Goal: Transaction & Acquisition: Purchase product/service

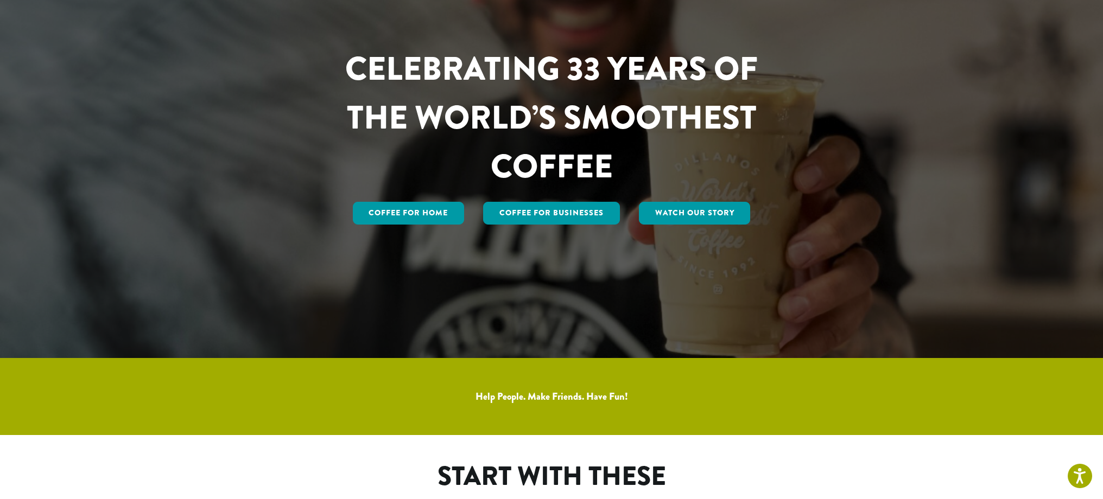
scroll to position [147, 0]
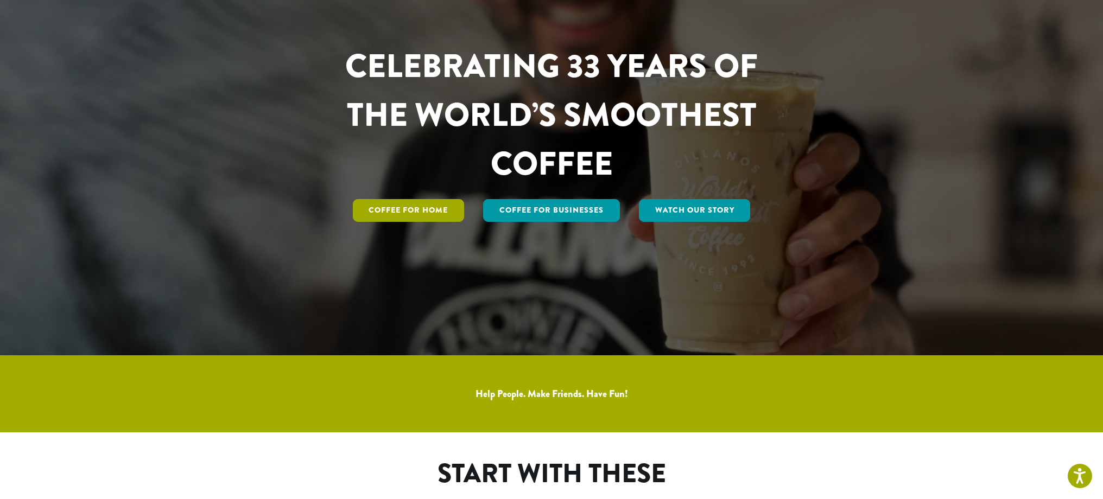
click at [427, 206] on link "Coffee for Home" at bounding box center [409, 210] width 112 height 23
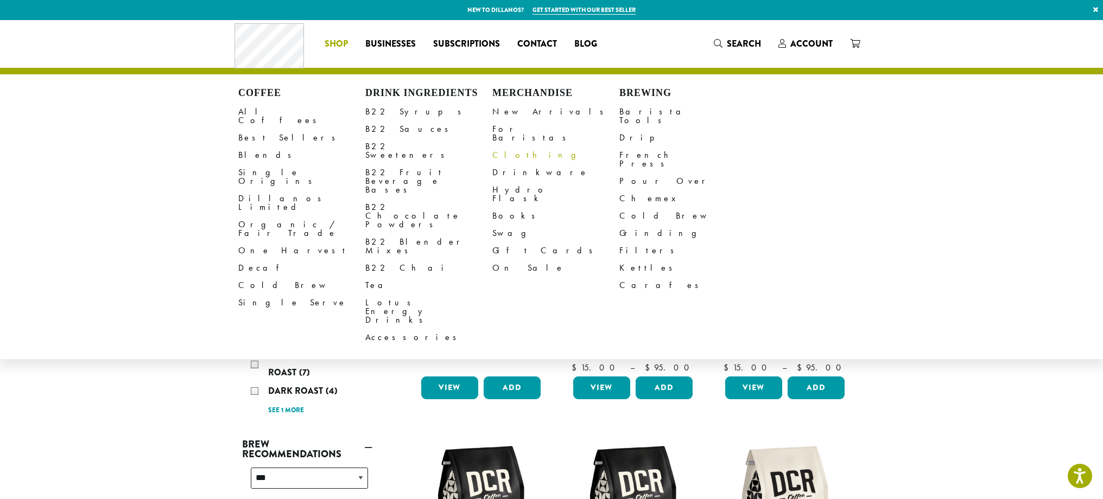
click at [517, 148] on link "Clothing" at bounding box center [555, 155] width 127 height 17
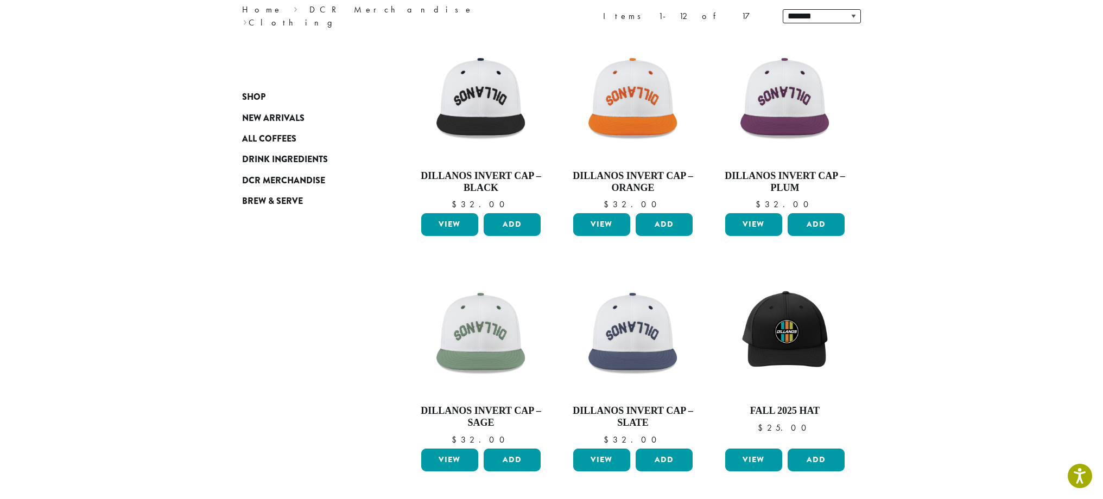
scroll to position [145, 0]
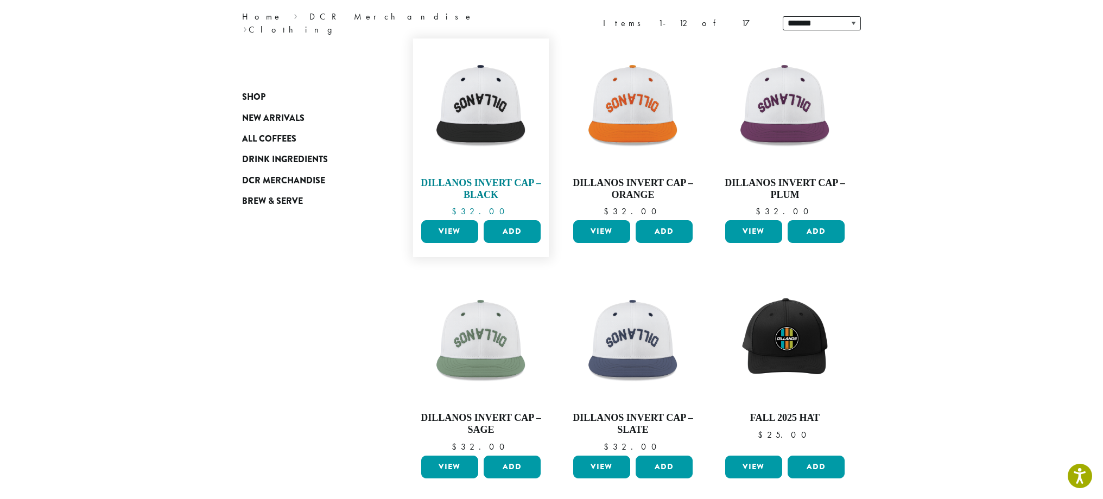
click at [497, 125] on img at bounding box center [480, 106] width 125 height 125
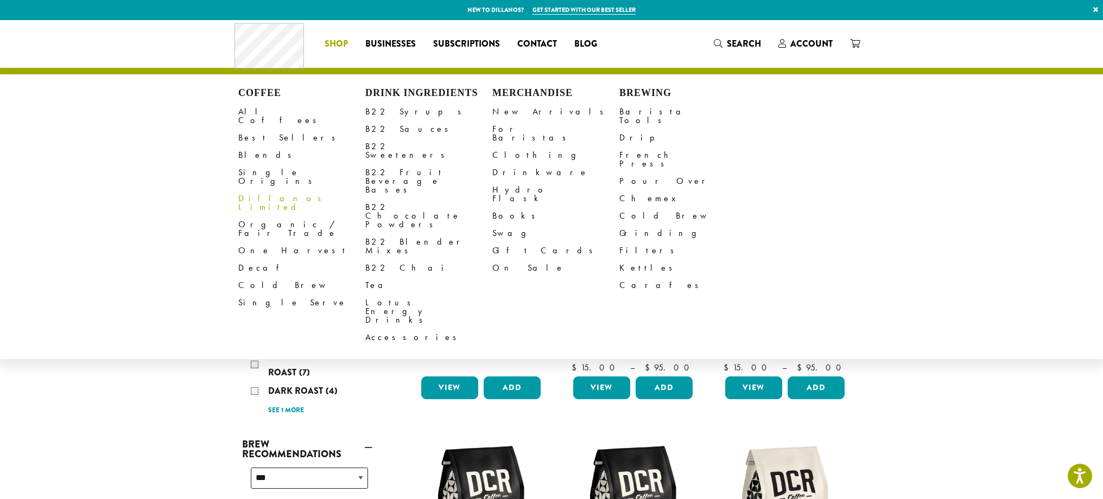
click at [269, 190] on link "Dillanos Limited" at bounding box center [301, 203] width 127 height 26
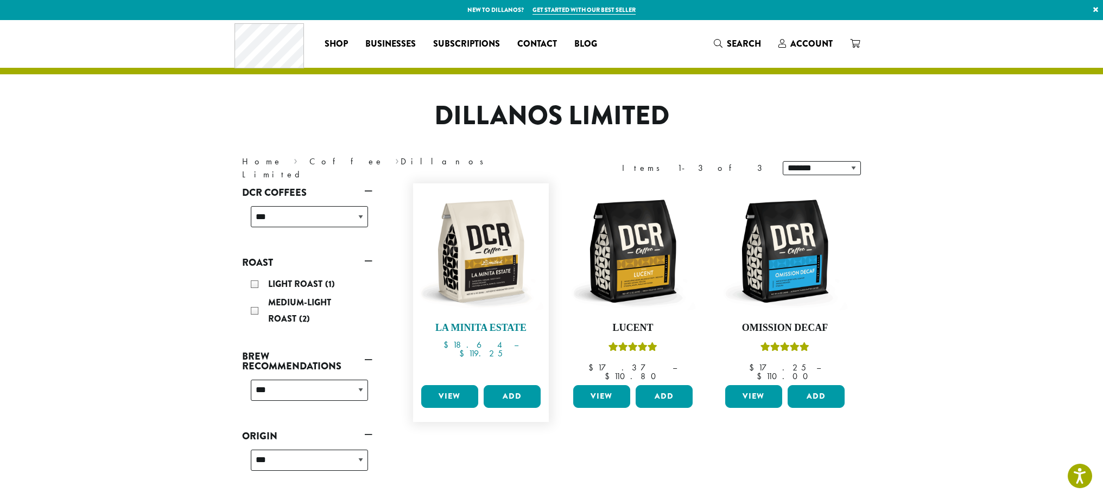
click at [493, 266] on img at bounding box center [480, 251] width 125 height 125
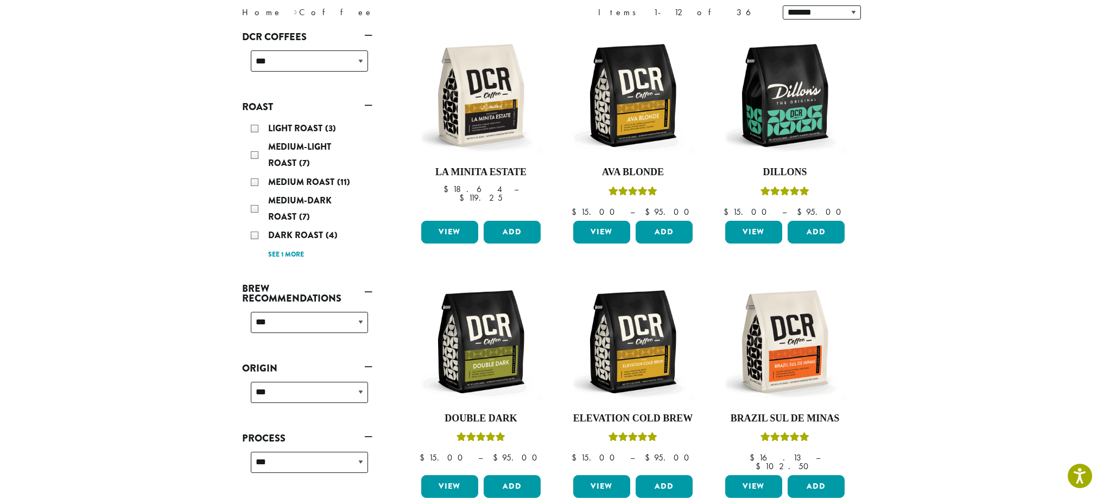
scroll to position [170, 0]
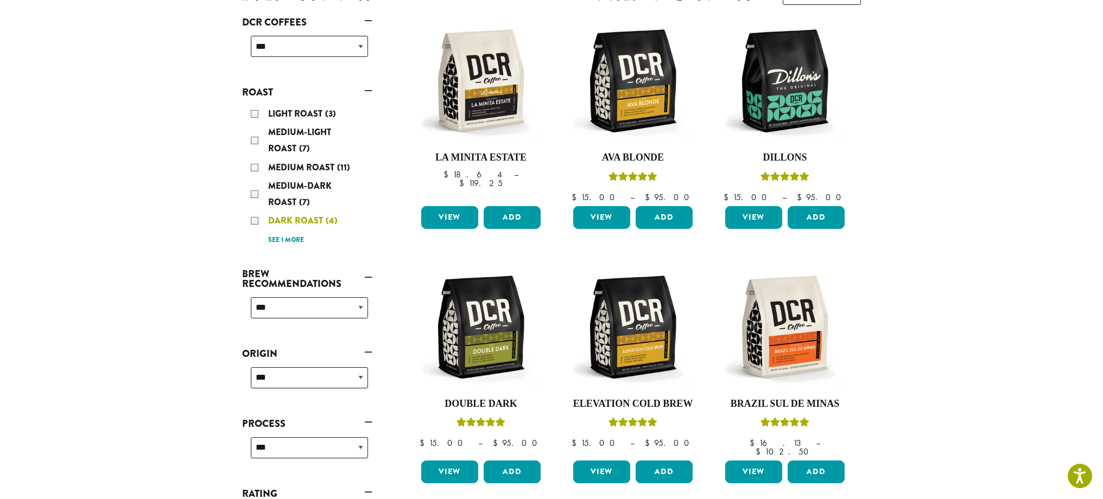
click at [309, 221] on span "Dark Roast" at bounding box center [297, 220] width 58 height 12
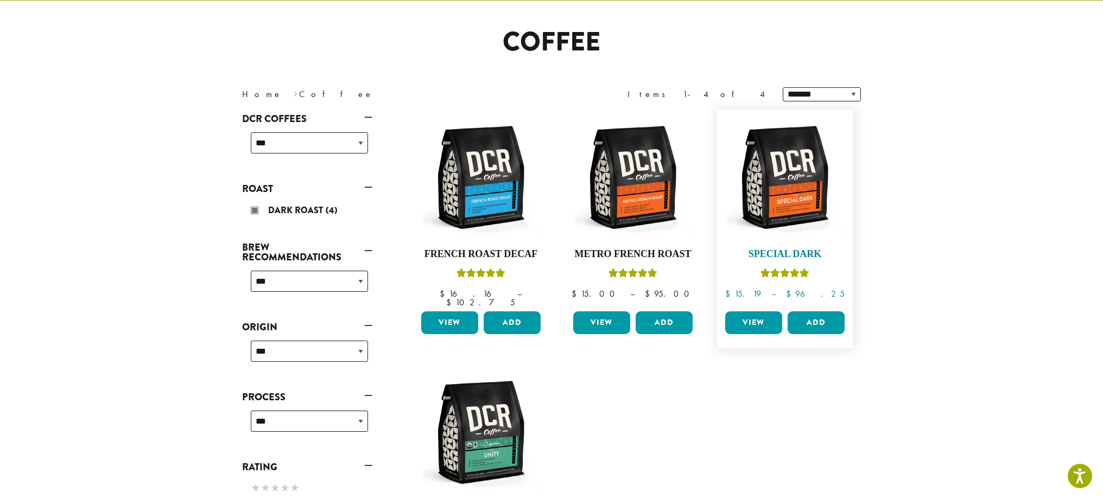
scroll to position [79, 0]
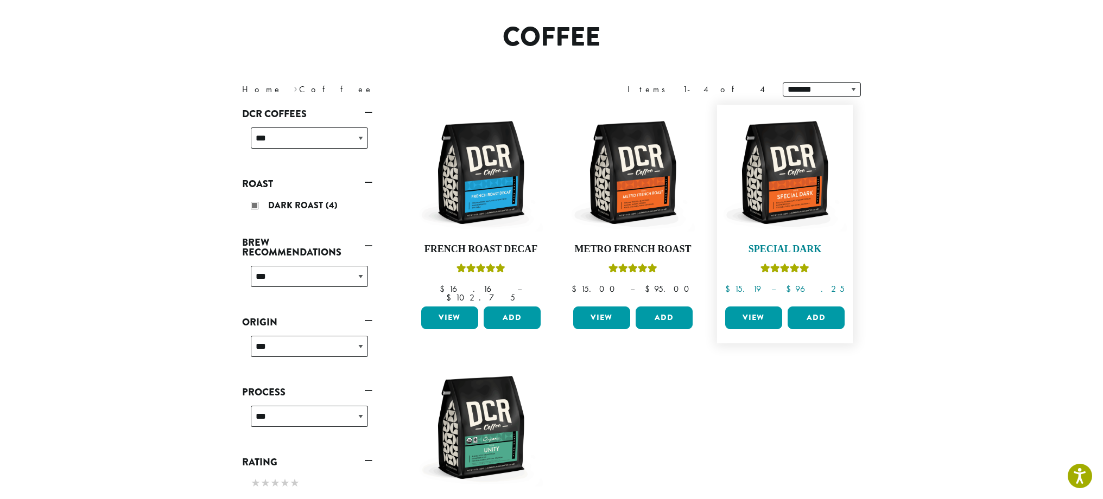
click at [785, 180] on img at bounding box center [784, 172] width 125 height 125
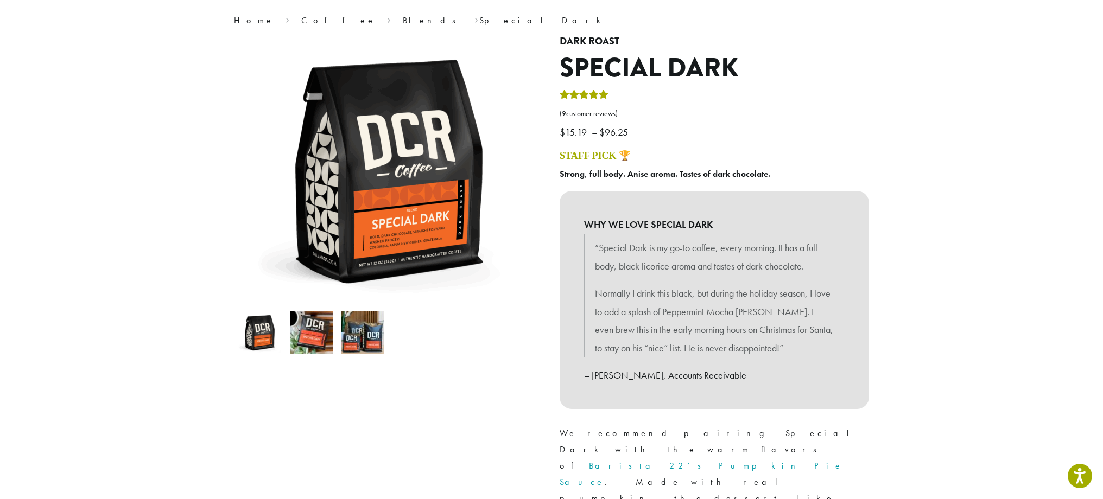
scroll to position [87, 0]
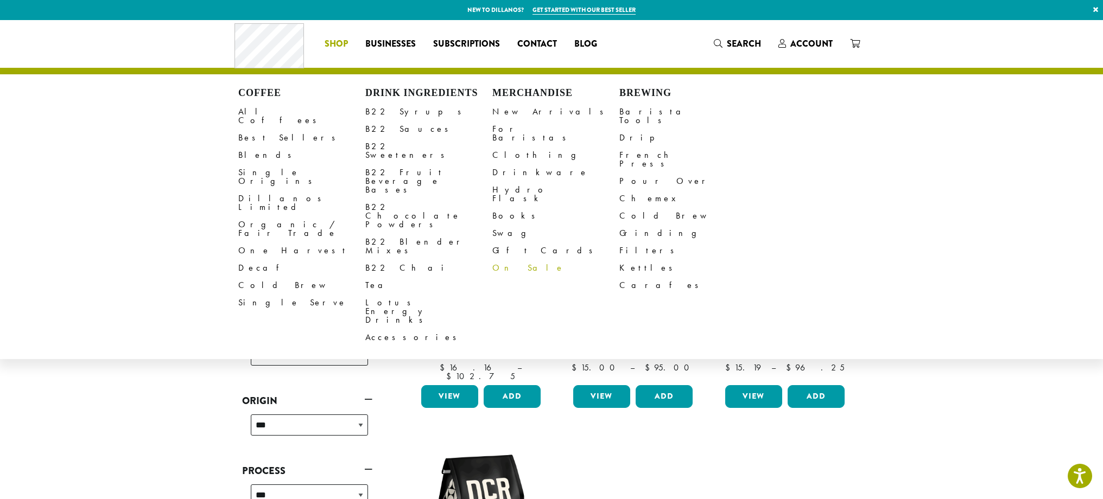
click at [512, 259] on link "On Sale" at bounding box center [555, 267] width 127 height 17
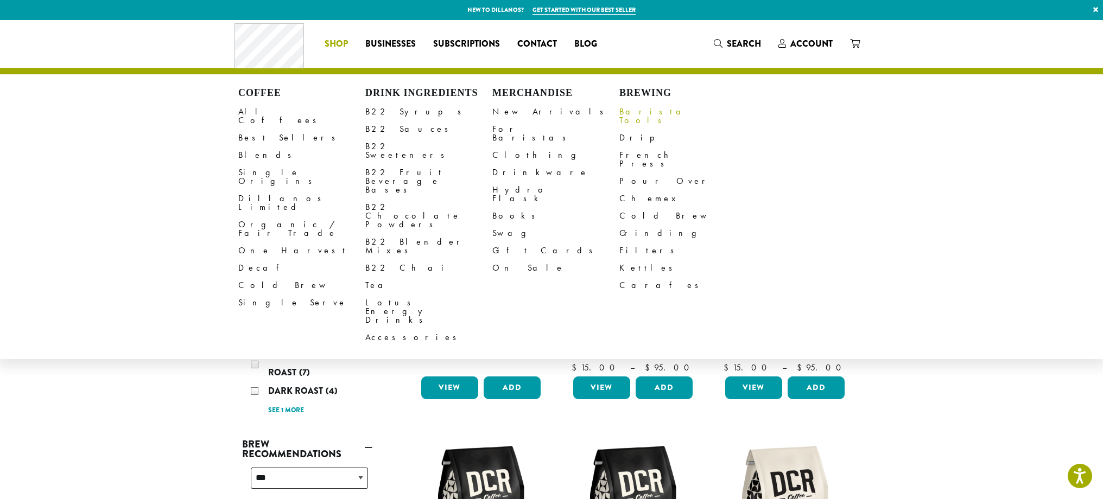
click at [633, 113] on link "Barista Tools" at bounding box center [682, 116] width 127 height 26
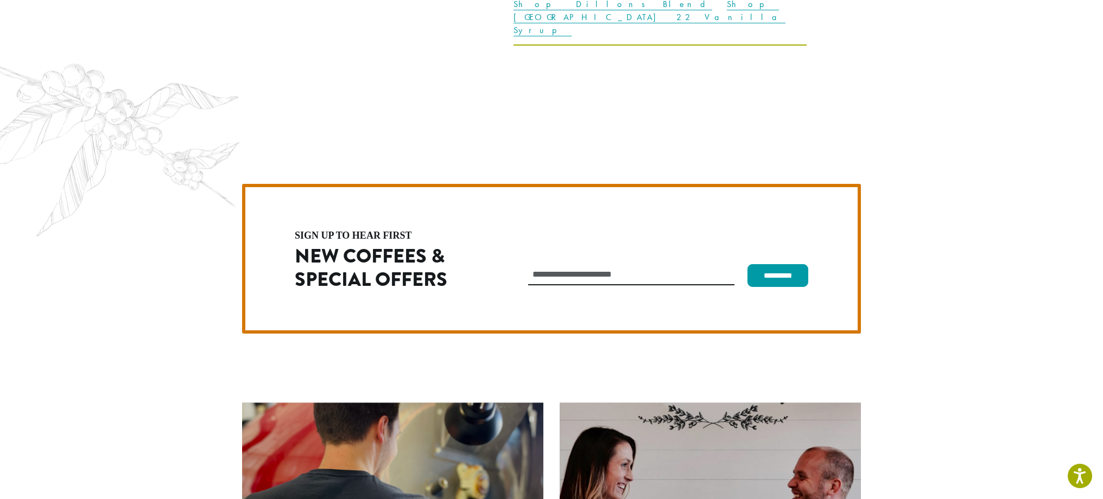
scroll to position [3067, 0]
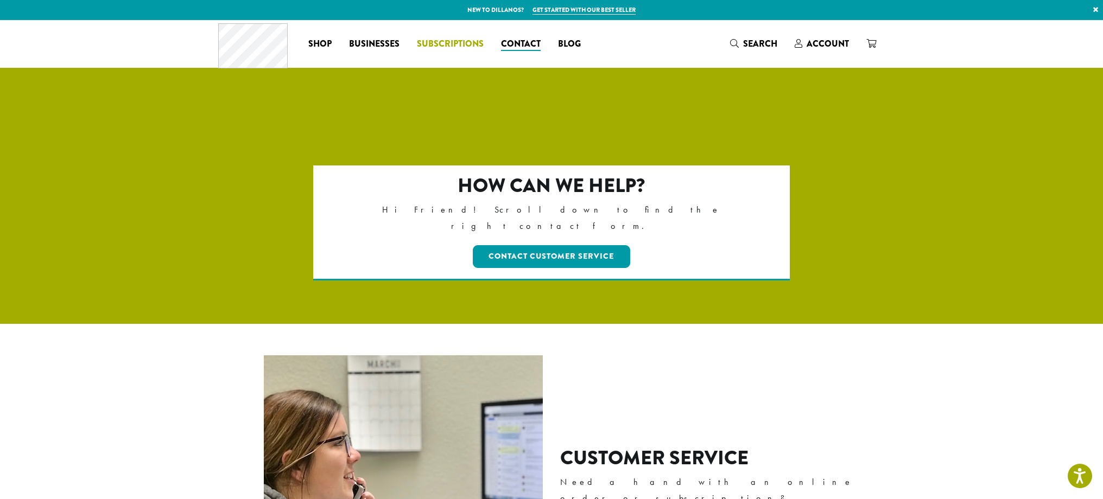
click at [452, 41] on span "Subscriptions" at bounding box center [450, 44] width 67 height 14
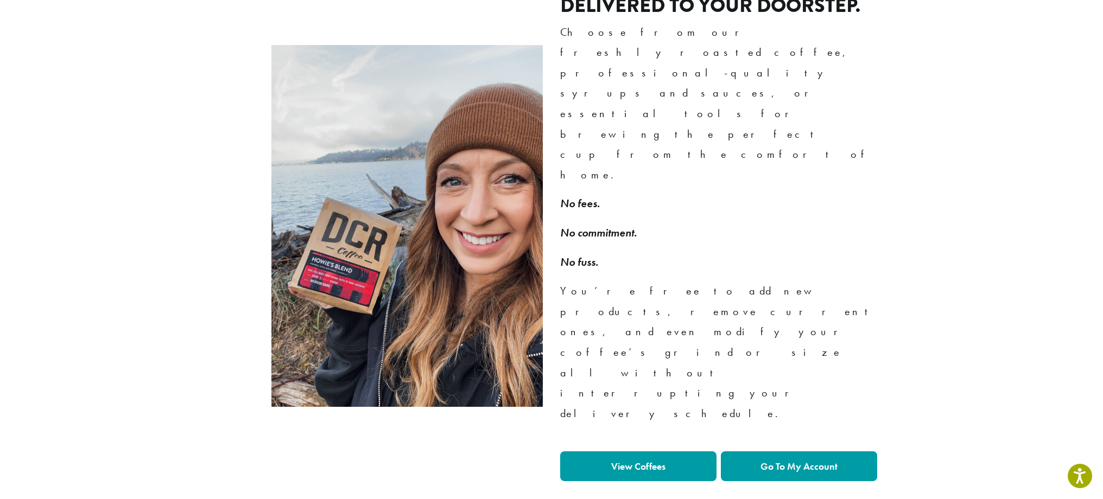
scroll to position [764, 0]
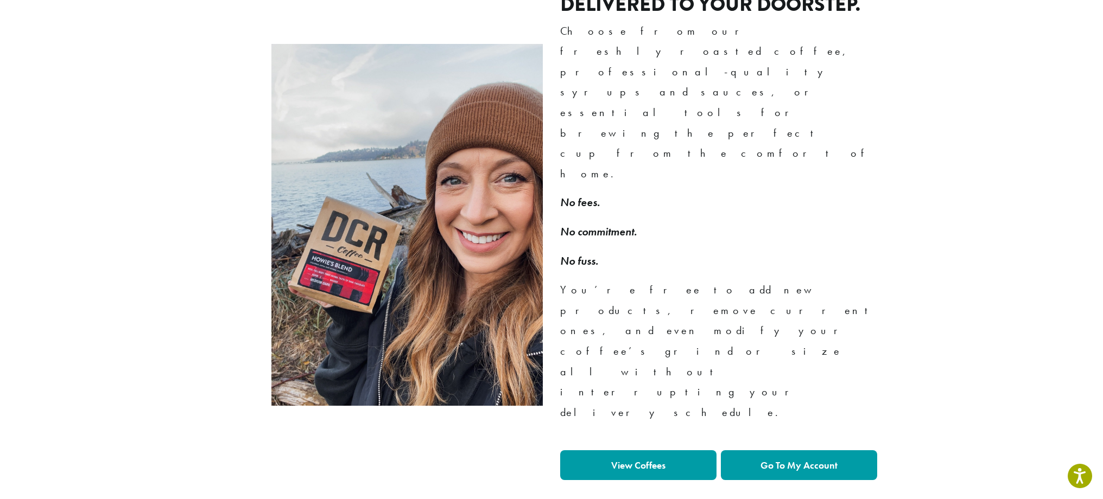
click at [619, 459] on strong "View Coffees" at bounding box center [638, 465] width 54 height 12
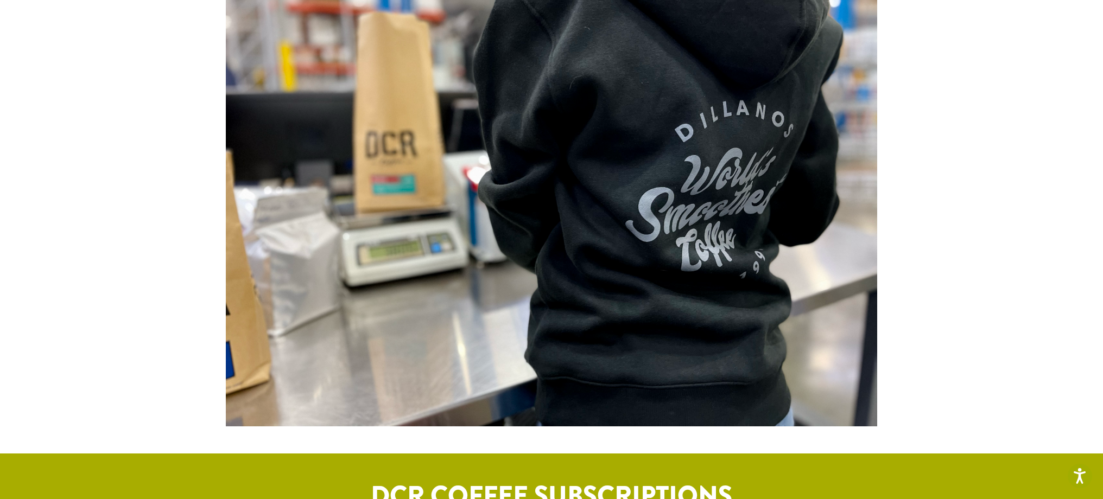
scroll to position [0, 0]
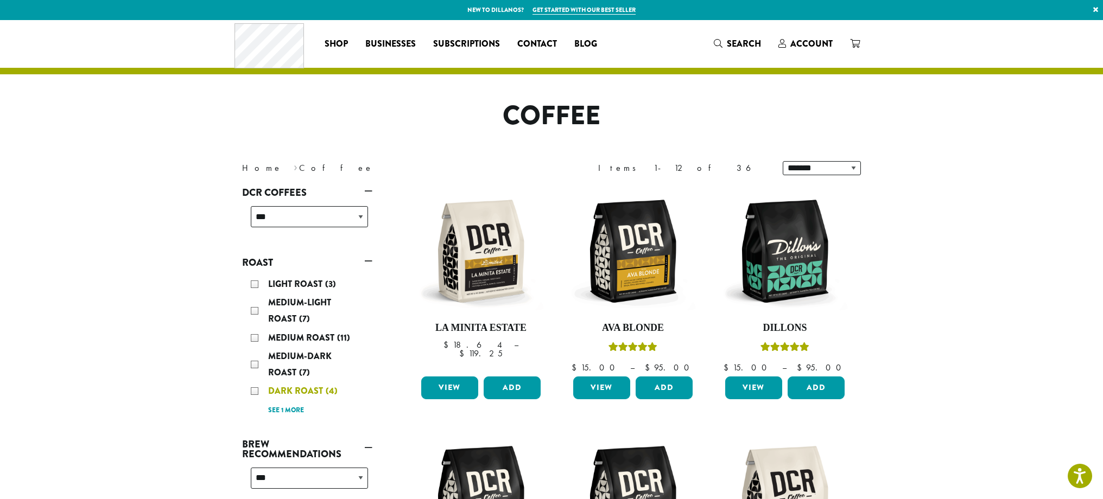
click at [296, 387] on span "Dark Roast" at bounding box center [297, 391] width 58 height 12
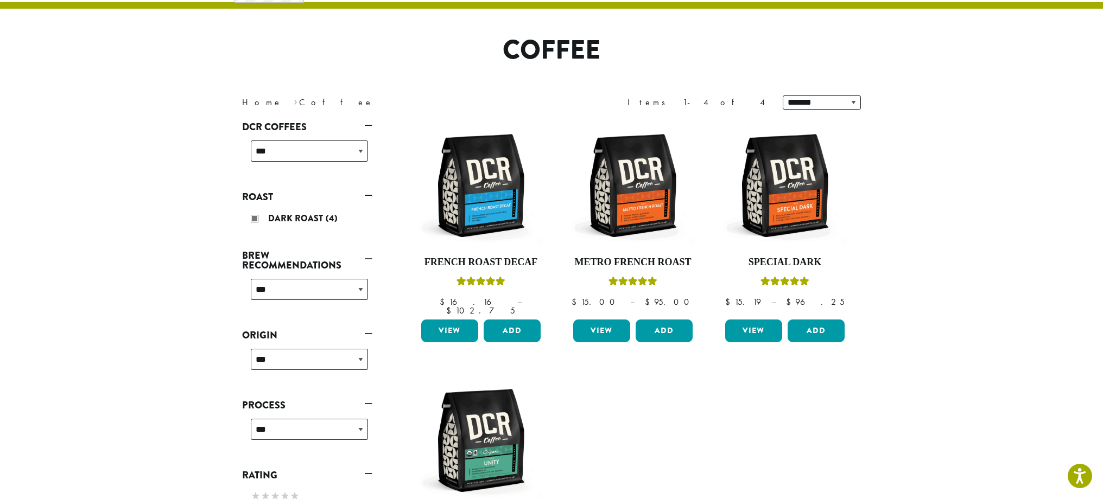
scroll to position [67, 0]
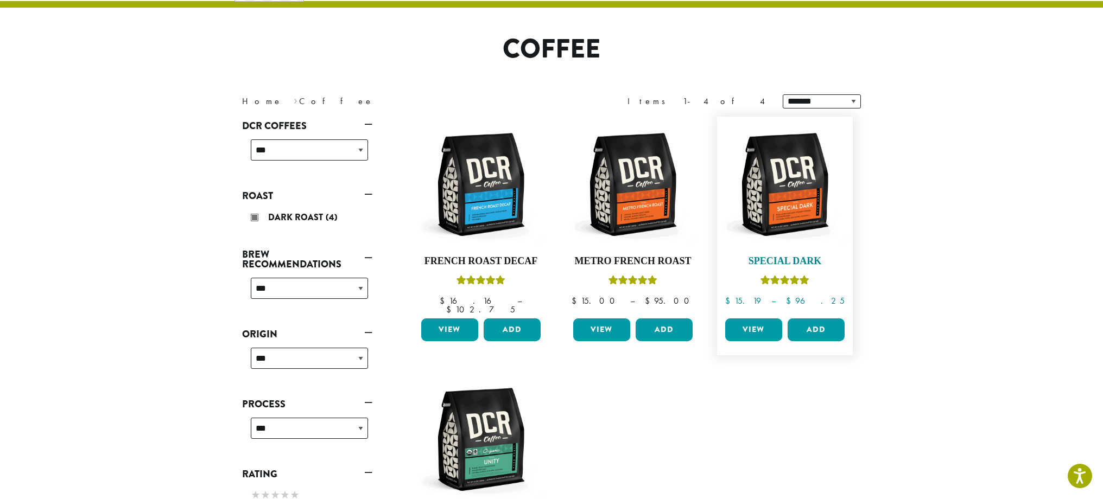
click at [817, 194] on img at bounding box center [784, 184] width 125 height 125
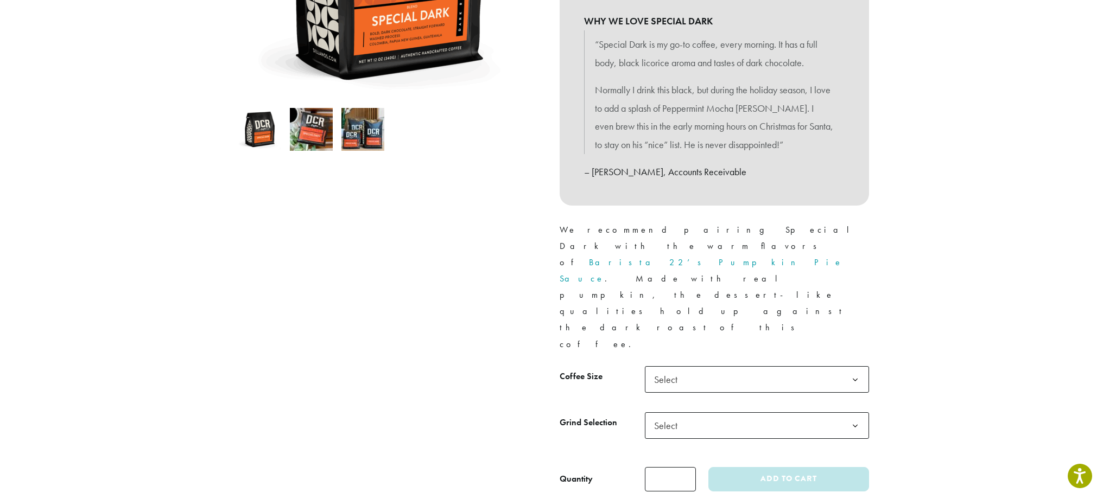
scroll to position [293, 0]
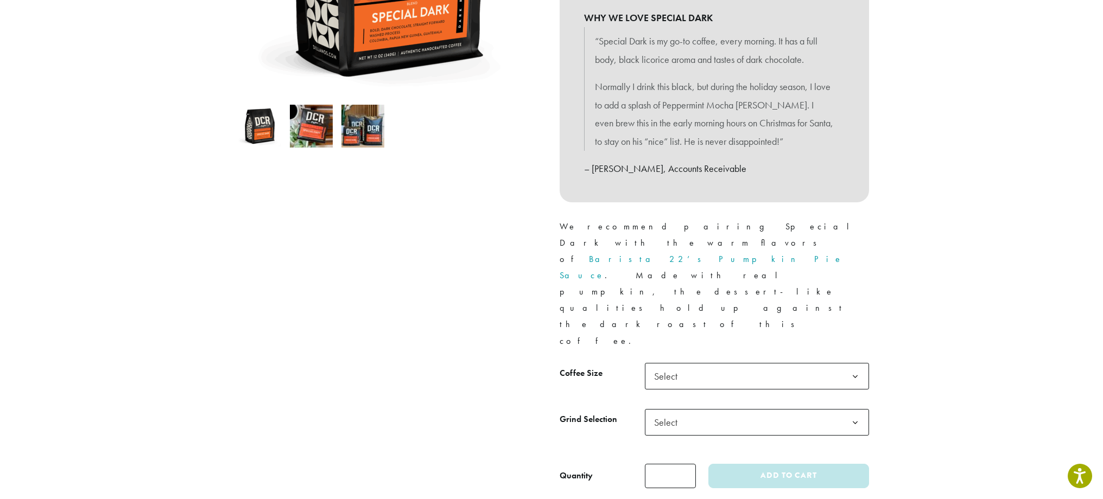
click at [707, 363] on span "Select" at bounding box center [757, 376] width 224 height 27
click at [701, 409] on span "Select" at bounding box center [757, 422] width 224 height 27
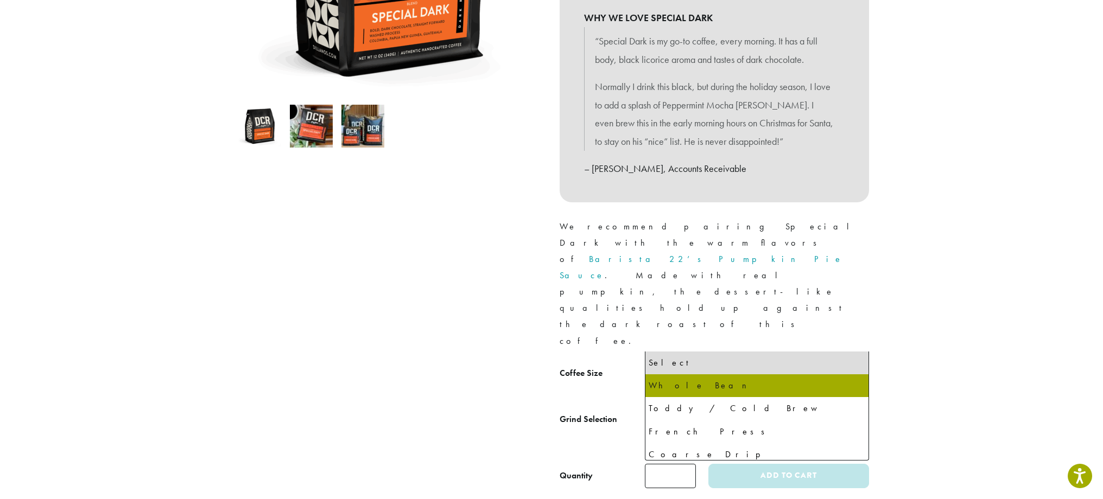
select select "*********"
select select "**********"
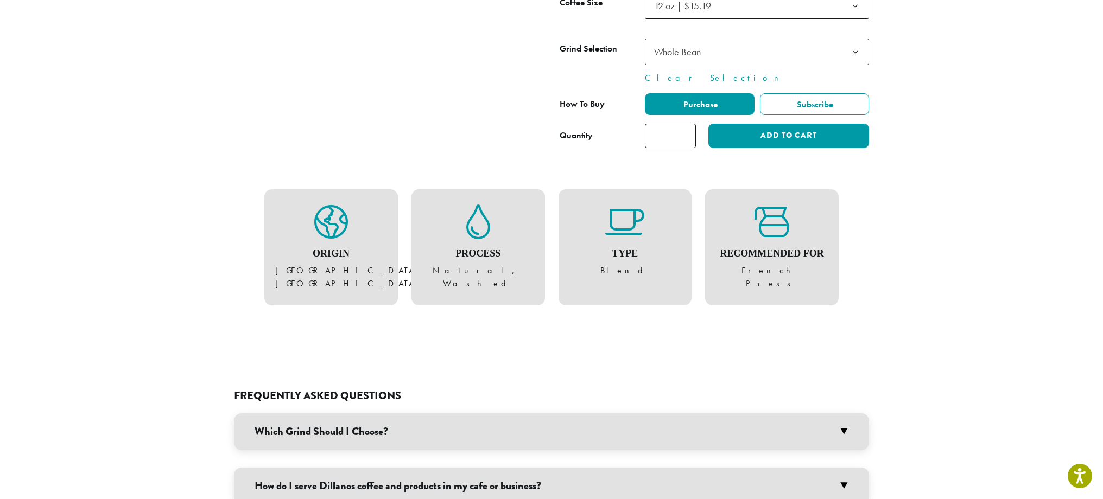
scroll to position [664, 0]
click at [647, 413] on div "Which Grind Should I Choose? We offer seven different grind options with most o…" at bounding box center [551, 458] width 635 height 91
click at [650, 413] on h3 "Which Grind Should I Choose?" at bounding box center [551, 431] width 635 height 37
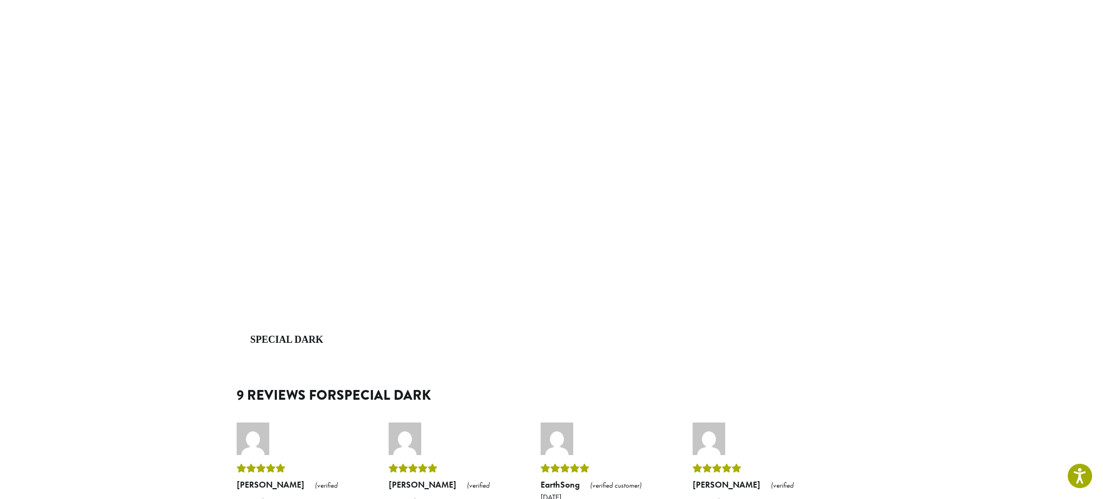
scroll to position [1586, 0]
